Goal: Find specific page/section: Find specific page/section

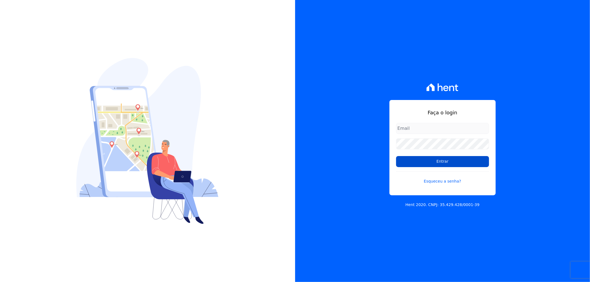
type input "[EMAIL_ADDRESS][DOMAIN_NAME]"
click at [415, 157] on input "Entrar" at bounding box center [442, 161] width 93 height 11
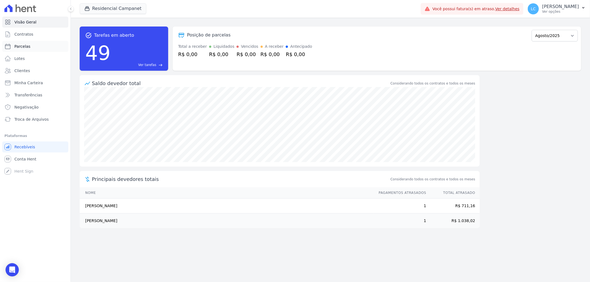
click at [28, 42] on link "Parcelas" at bounding box center [35, 46] width 66 height 11
select select
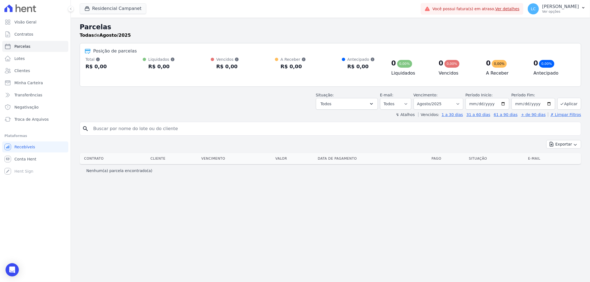
click at [469, 104] on div "Situação: Agendado Em Aberto Pago Processando Cancelado Vencido Transferindo De…" at bounding box center [448, 100] width 265 height 17
click at [463, 105] on select "Filtrar por período ──────── Todos os meses Outubro/2022 Novembro/2022 Dezembro…" at bounding box center [438, 104] width 50 height 12
select select "all"
click at [421, 98] on select "Filtrar por período ──────── Todos os meses Outubro/2022 Novembro/2022 Dezembro…" at bounding box center [438, 104] width 50 height 12
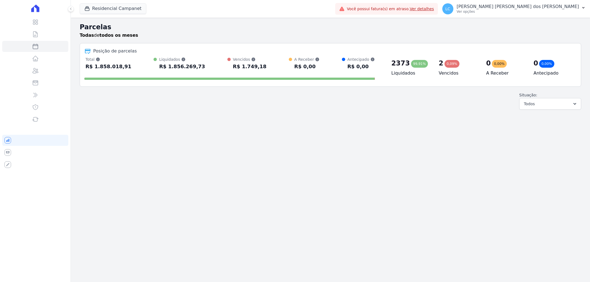
select select
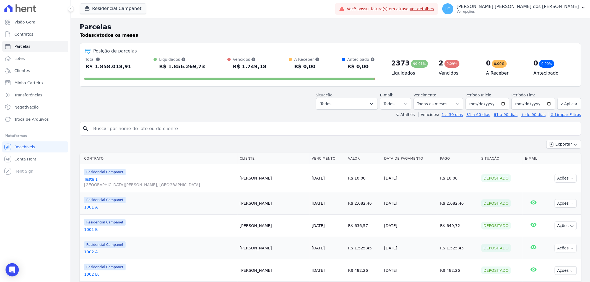
click at [155, 128] on input "search" at bounding box center [334, 128] width 488 height 11
paste input "[PERSON_NAME] [PERSON_NAME] [PERSON_NAME]"
type input "[PERSON_NAME] [PERSON_NAME] [PERSON_NAME]"
select select
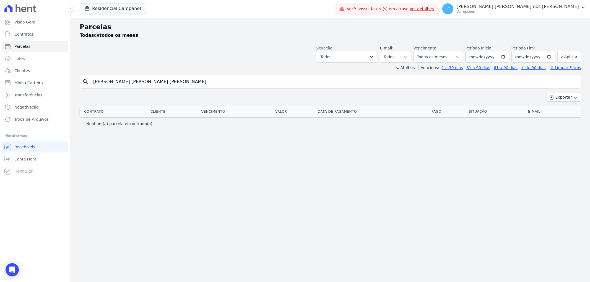
drag, startPoint x: 161, startPoint y: 81, endPoint x: 103, endPoint y: 85, distance: 58.2
click at [104, 84] on input "Dhara Leticia de Aguiar Sartori" at bounding box center [334, 81] width 488 height 11
type input "Dhara"
select select
click at [105, 11] on button "Residencial Campanet" at bounding box center [113, 8] width 67 height 11
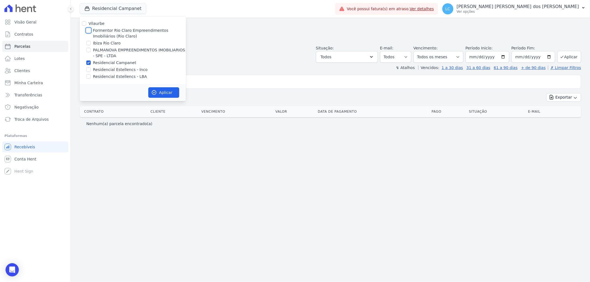
click at [90, 29] on input "Formentor Rio Claro Empreendimentos Imobiliários (Rio Claro)" at bounding box center [88, 30] width 4 height 4
checkbox input "true"
click at [87, 65] on div at bounding box center [88, 63] width 4 height 6
click at [92, 63] on div "Residencial Campanet" at bounding box center [133, 63] width 106 height 6
click at [90, 63] on input "Residencial Campanet" at bounding box center [88, 63] width 4 height 4
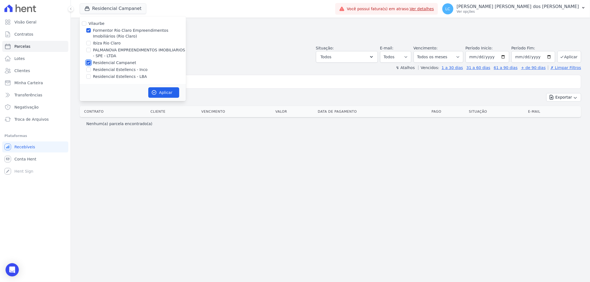
checkbox input "false"
click at [170, 88] on button "Aplicar" at bounding box center [163, 92] width 31 height 11
select select
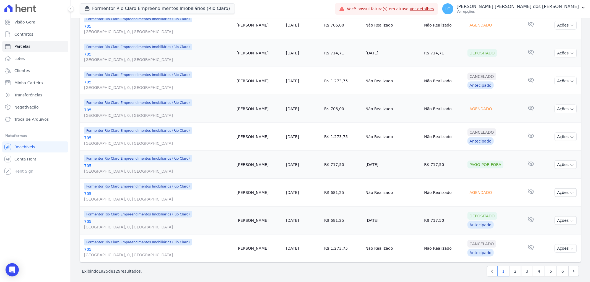
scroll to position [558, 0]
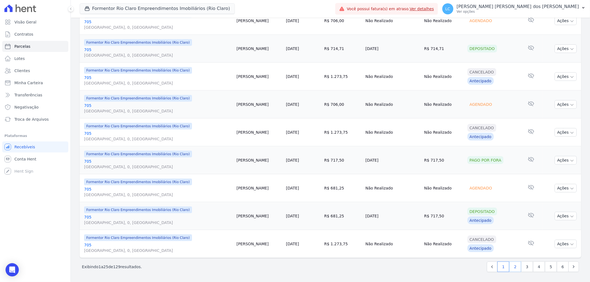
click at [512, 265] on link "2" at bounding box center [515, 267] width 12 height 11
select select
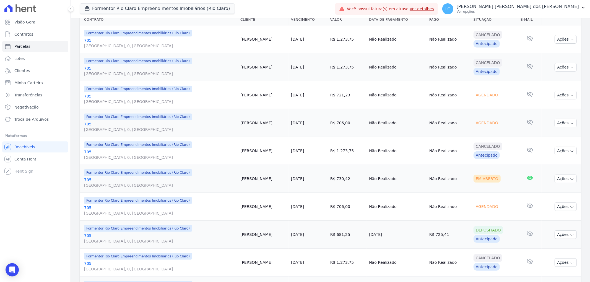
scroll to position [123, 0]
